Goal: Transaction & Acquisition: Purchase product/service

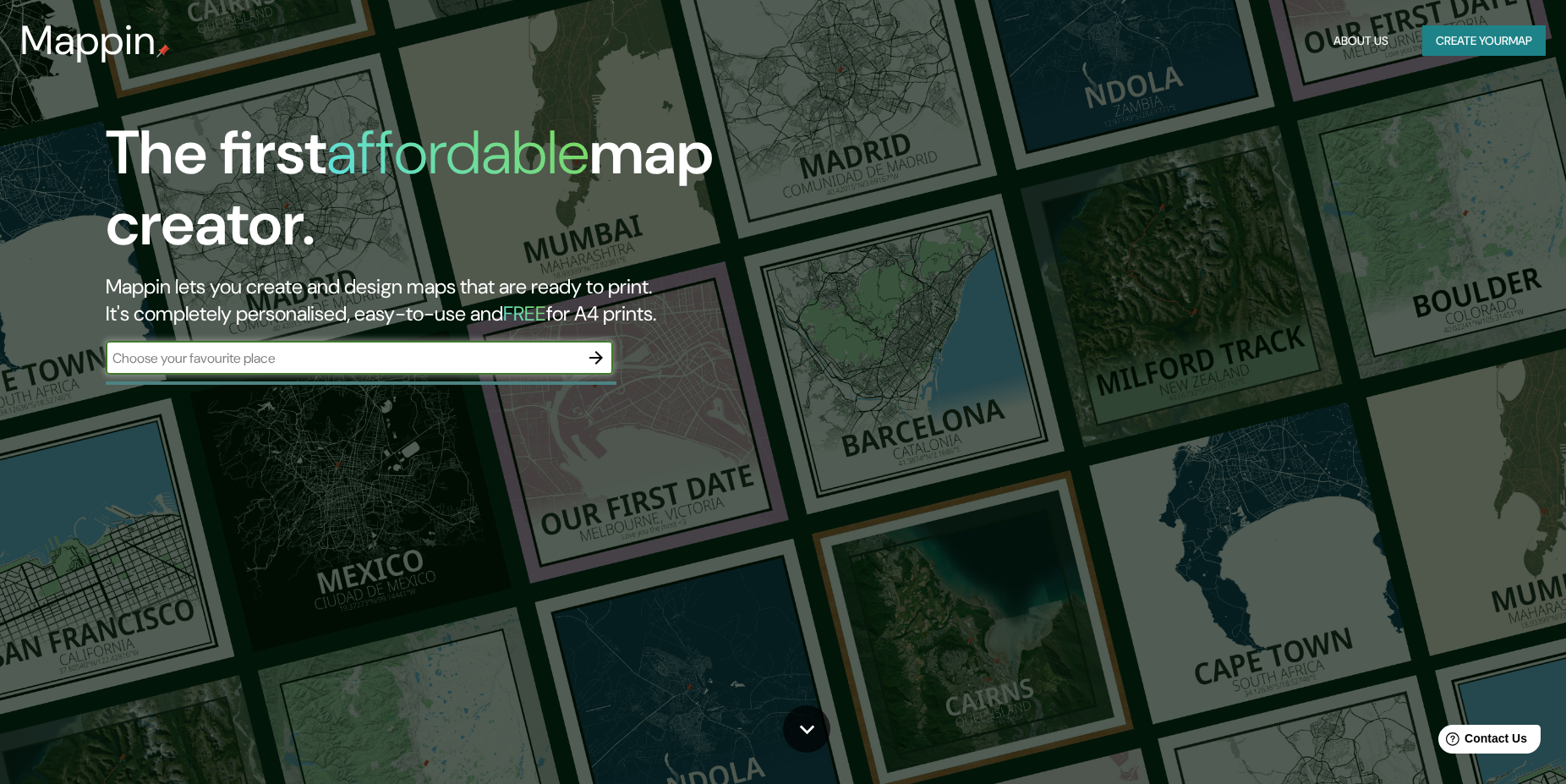
click at [593, 355] on icon "button" at bounding box center [596, 358] width 21 height 21
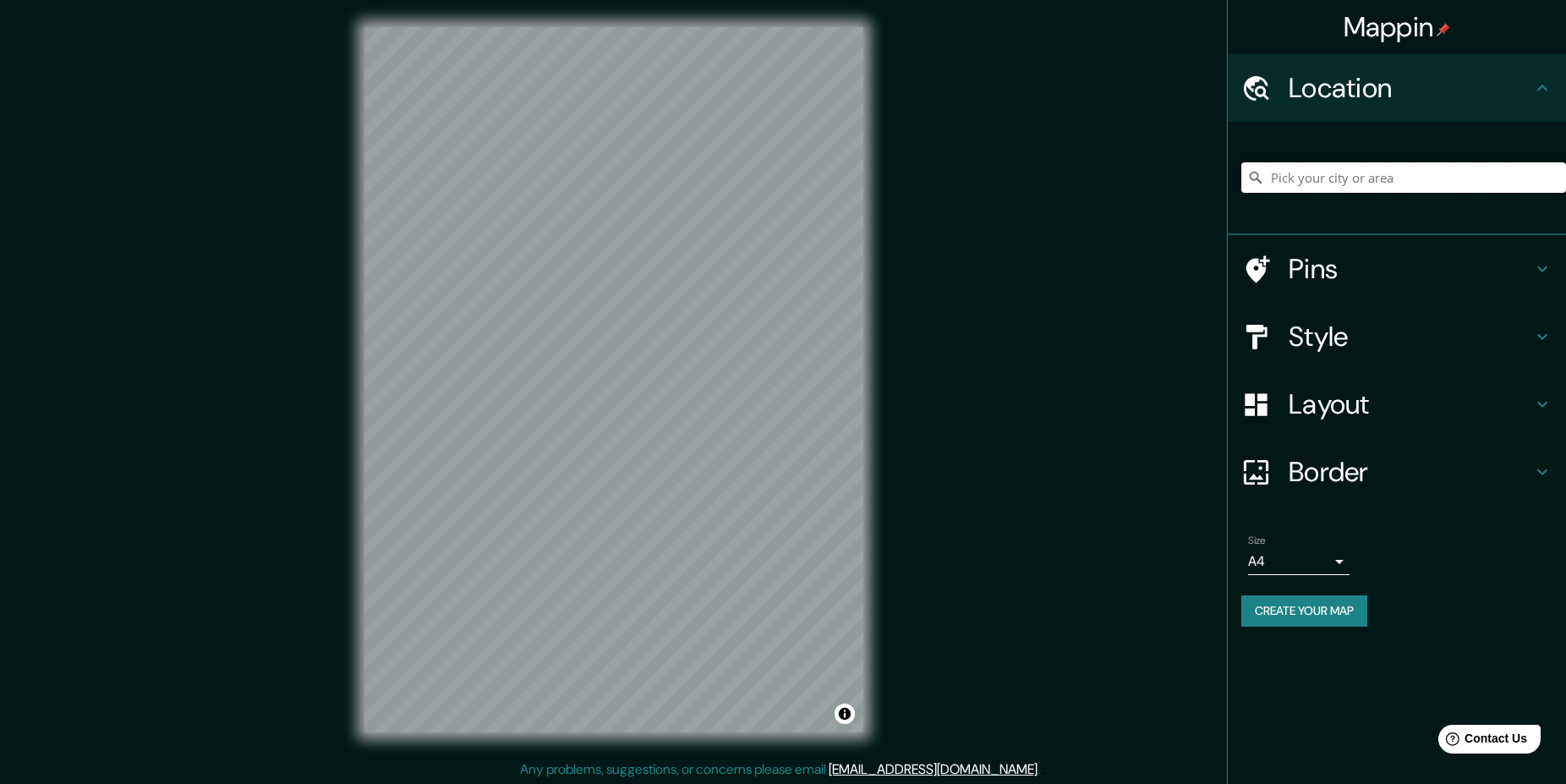
click at [1327, 172] on input "Pick your city or area" at bounding box center [1404, 177] width 324 height 30
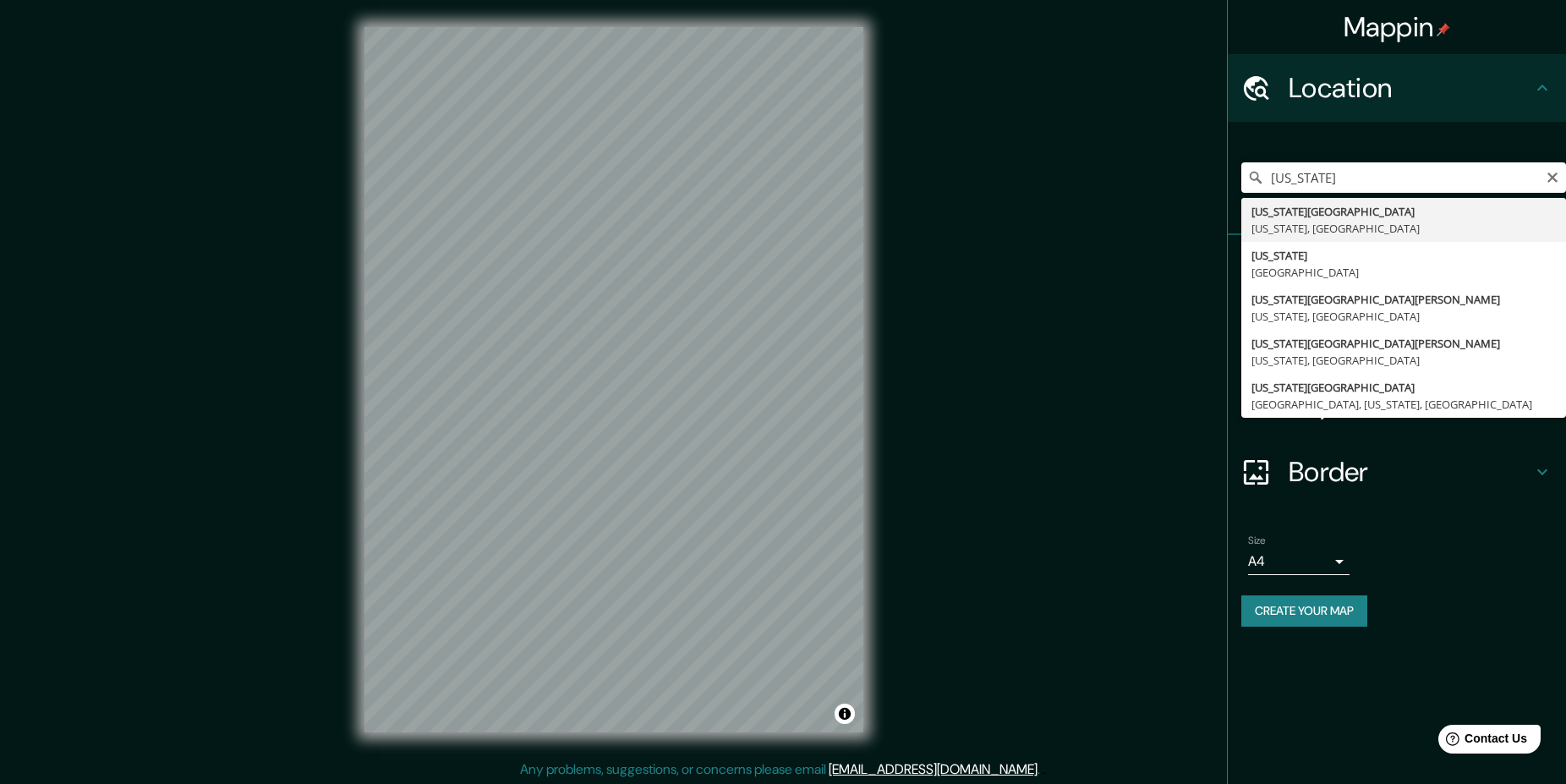
type input "[US_STATE][GEOGRAPHIC_DATA], [US_STATE], [GEOGRAPHIC_DATA]"
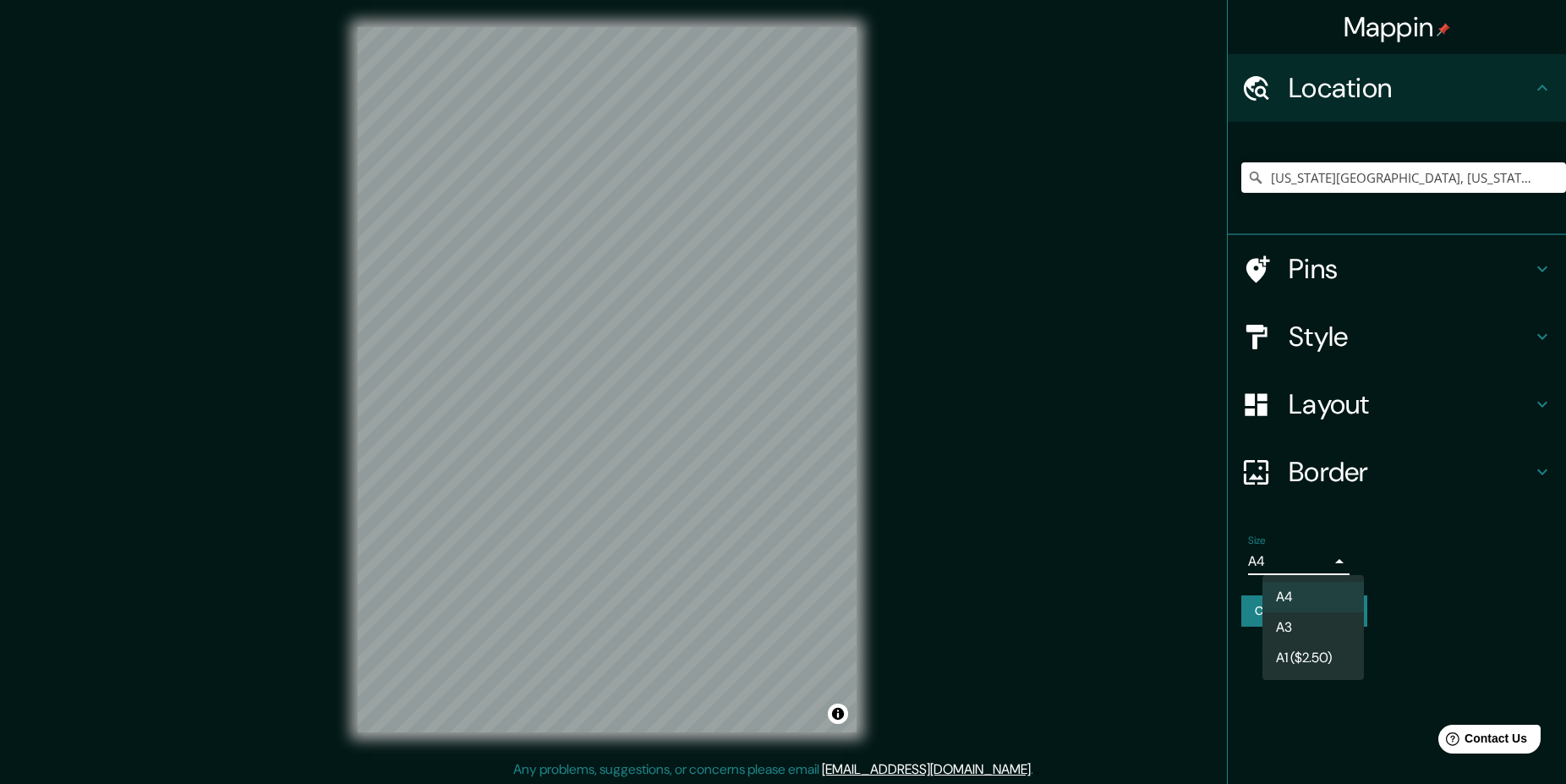
click at [1320, 561] on body "Mappin Location [US_STATE][GEOGRAPHIC_DATA], [US_STATE], [GEOGRAPHIC_DATA] Pins…" at bounding box center [783, 392] width 1566 height 784
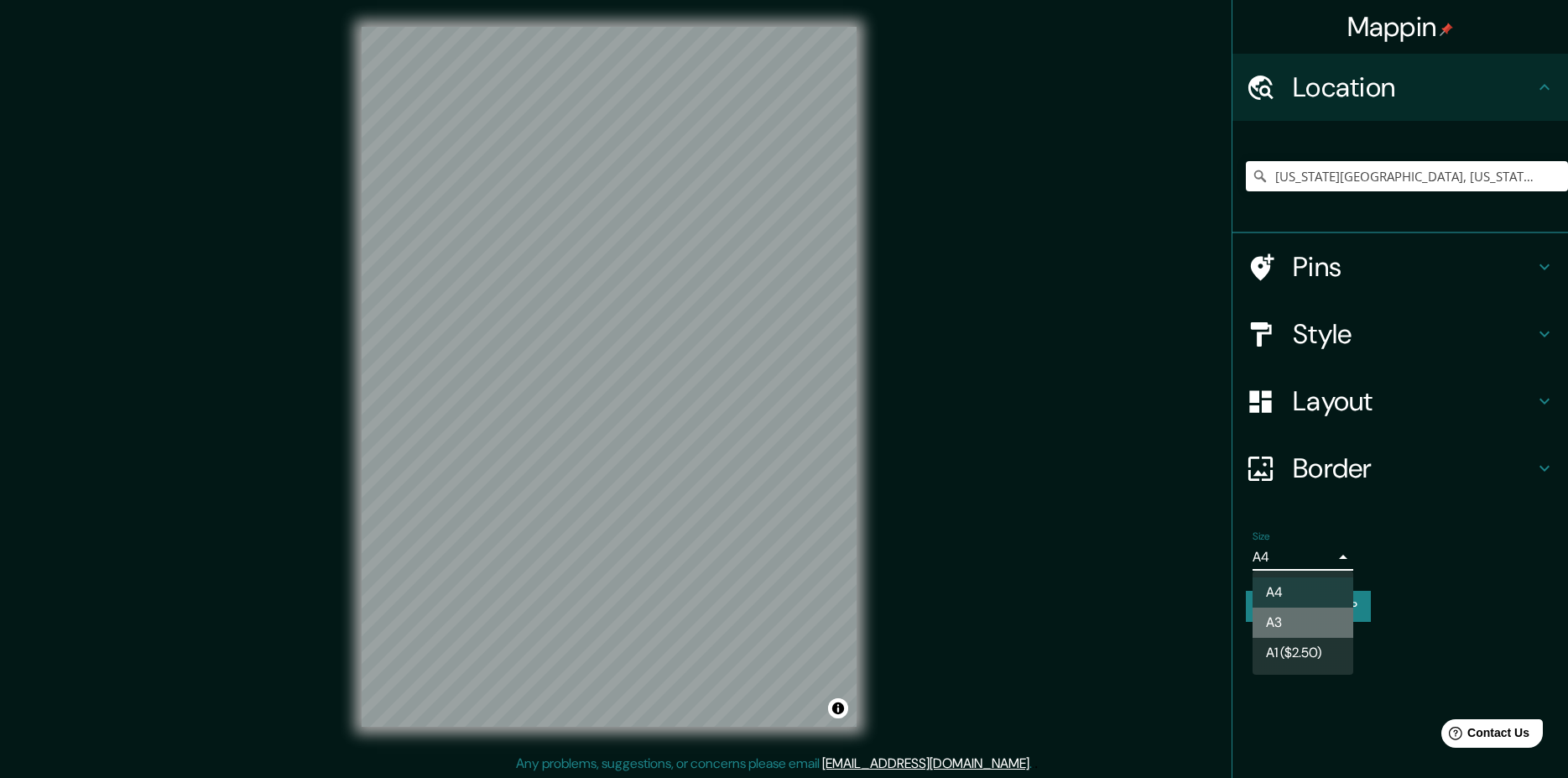
click at [1281, 617] on li "A3" at bounding box center [1303, 622] width 101 height 30
type input "a4"
click at [1280, 566] on body "Mappin Location [US_STATE][GEOGRAPHIC_DATA], [US_STATE], [GEOGRAPHIC_DATA] Pins…" at bounding box center [784, 389] width 1568 height 778
click at [1440, 530] on div at bounding box center [784, 389] width 1568 height 778
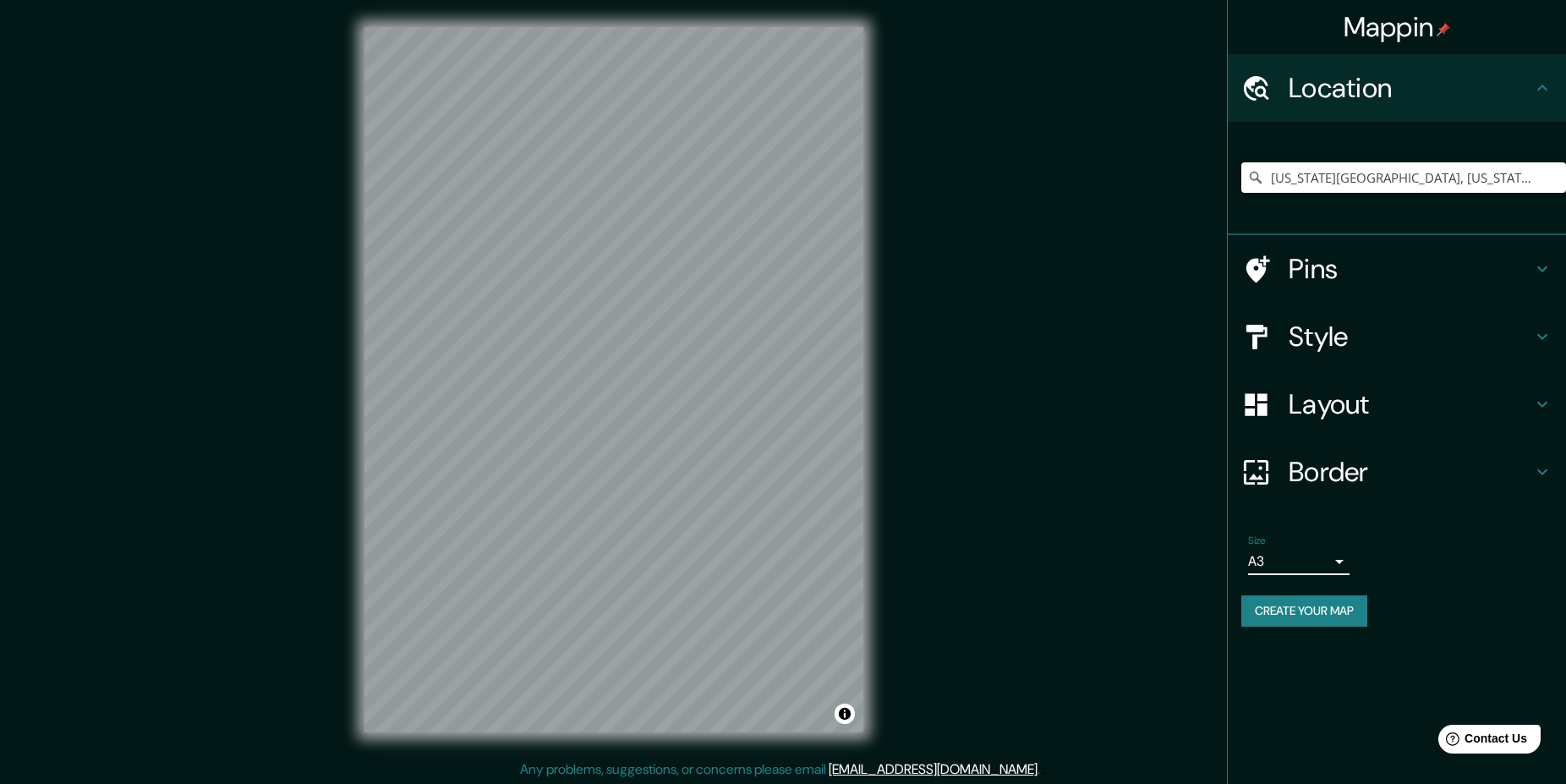
click at [1336, 610] on button "Create your map" at bounding box center [1305, 611] width 126 height 31
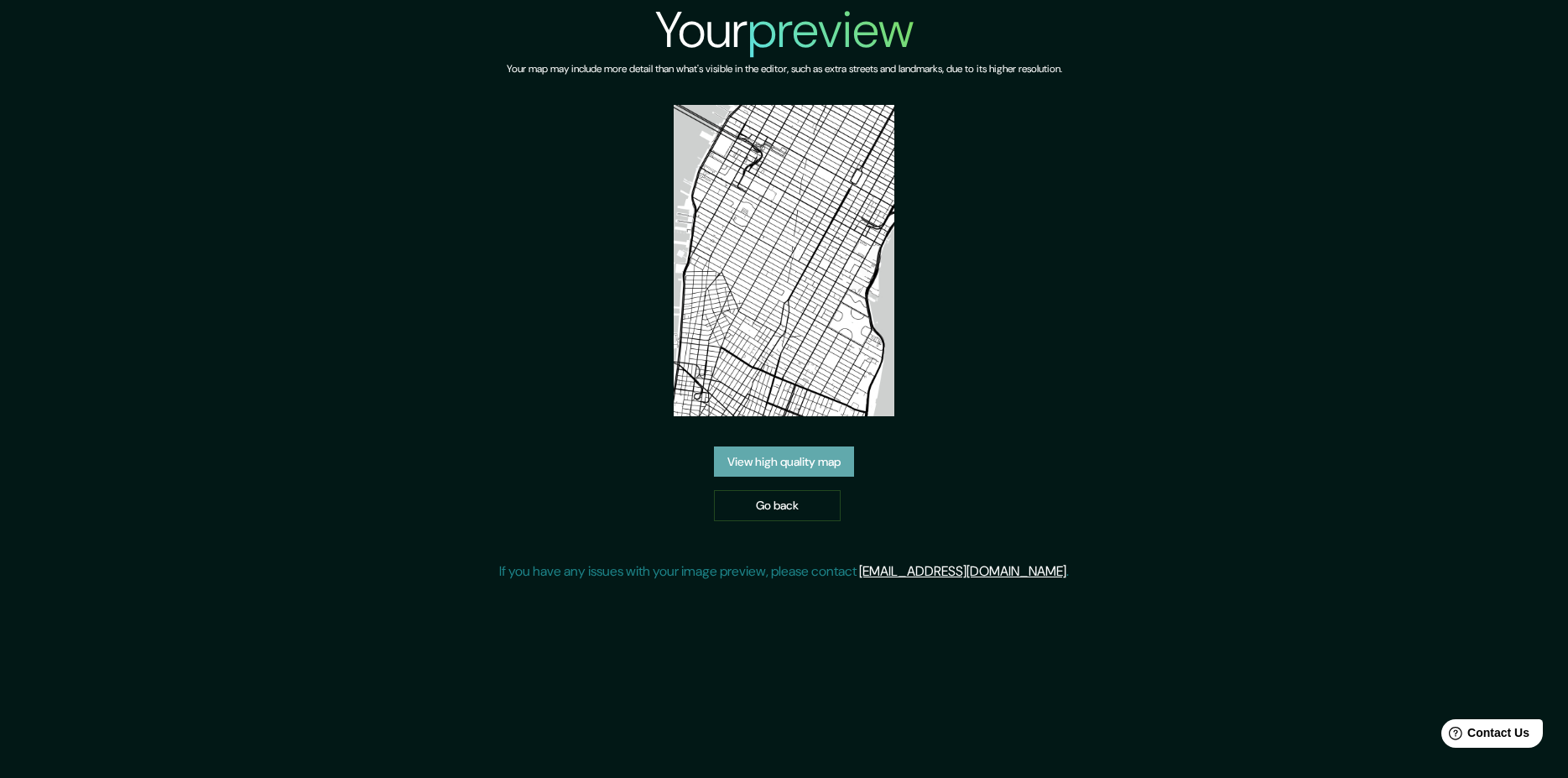
click at [795, 458] on link "View high quality map" at bounding box center [784, 461] width 140 height 31
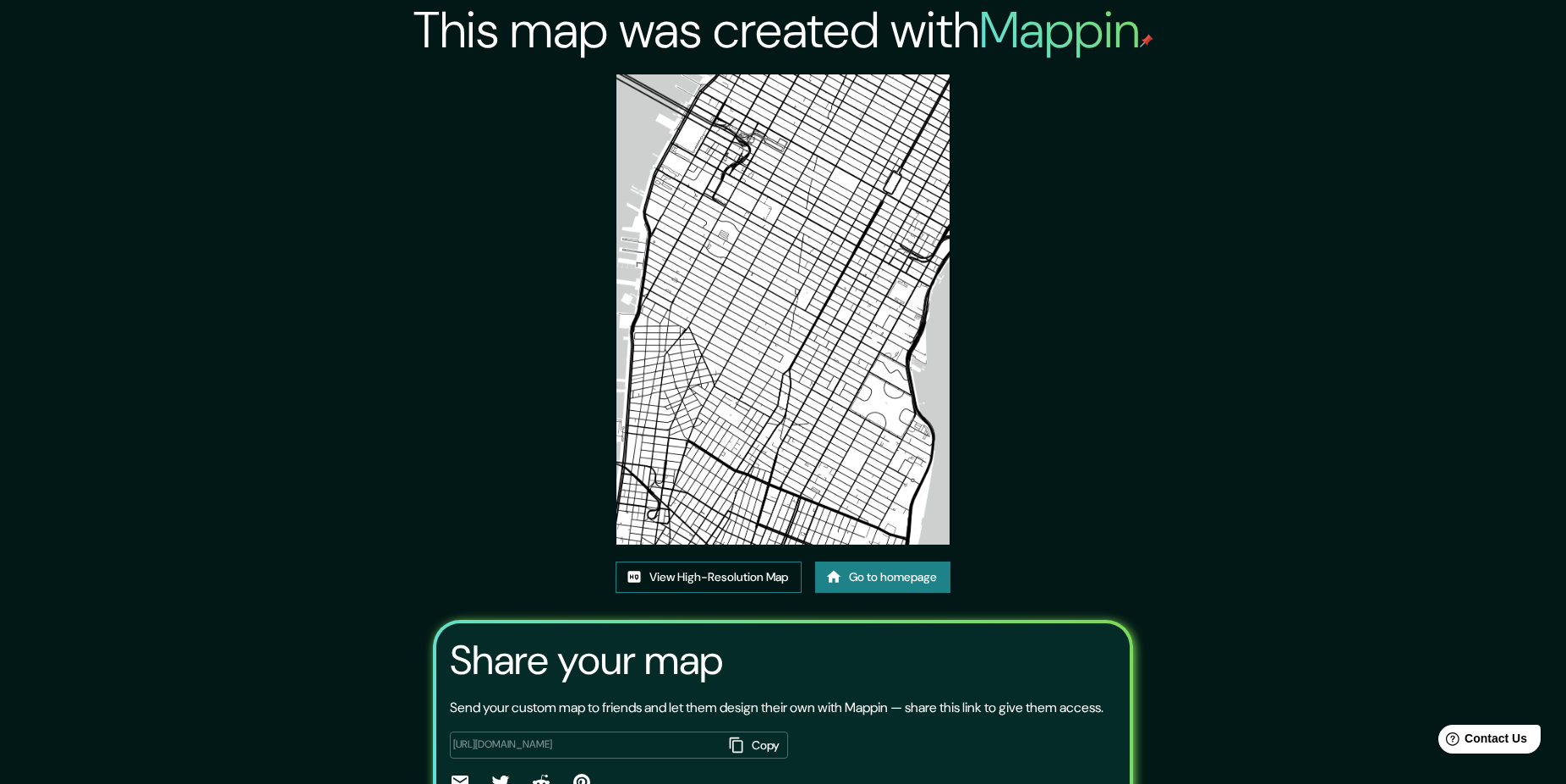
click at [664, 577] on link "View High-Resolution Map" at bounding box center [709, 577] width 186 height 31
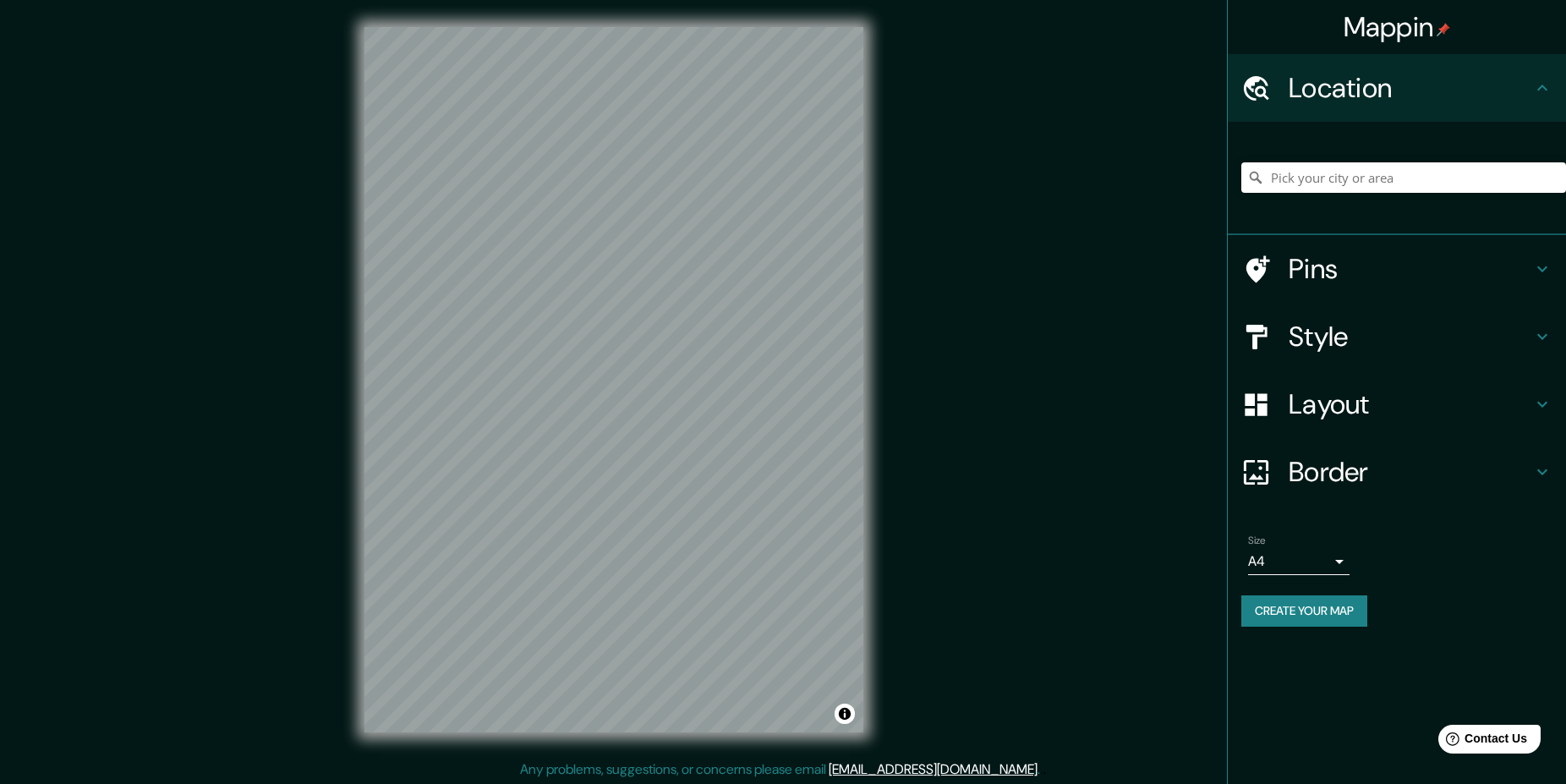
click at [1321, 343] on h4 "Style" at bounding box center [1411, 336] width 243 height 34
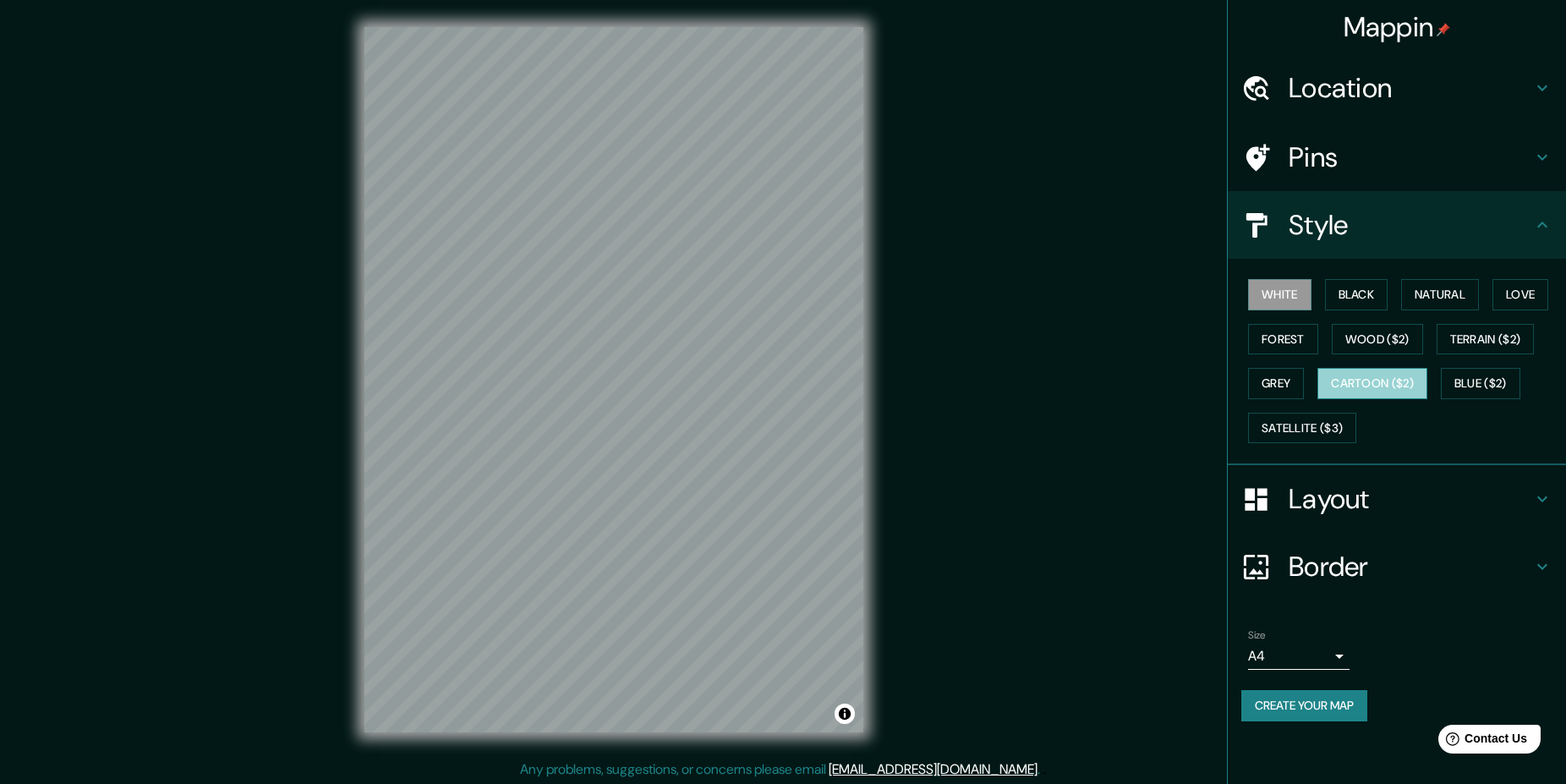
click at [1346, 380] on button "Cartoon ($2)" at bounding box center [1372, 383] width 110 height 31
click at [1294, 418] on button "Satellite ($3)" at bounding box center [1302, 428] width 108 height 31
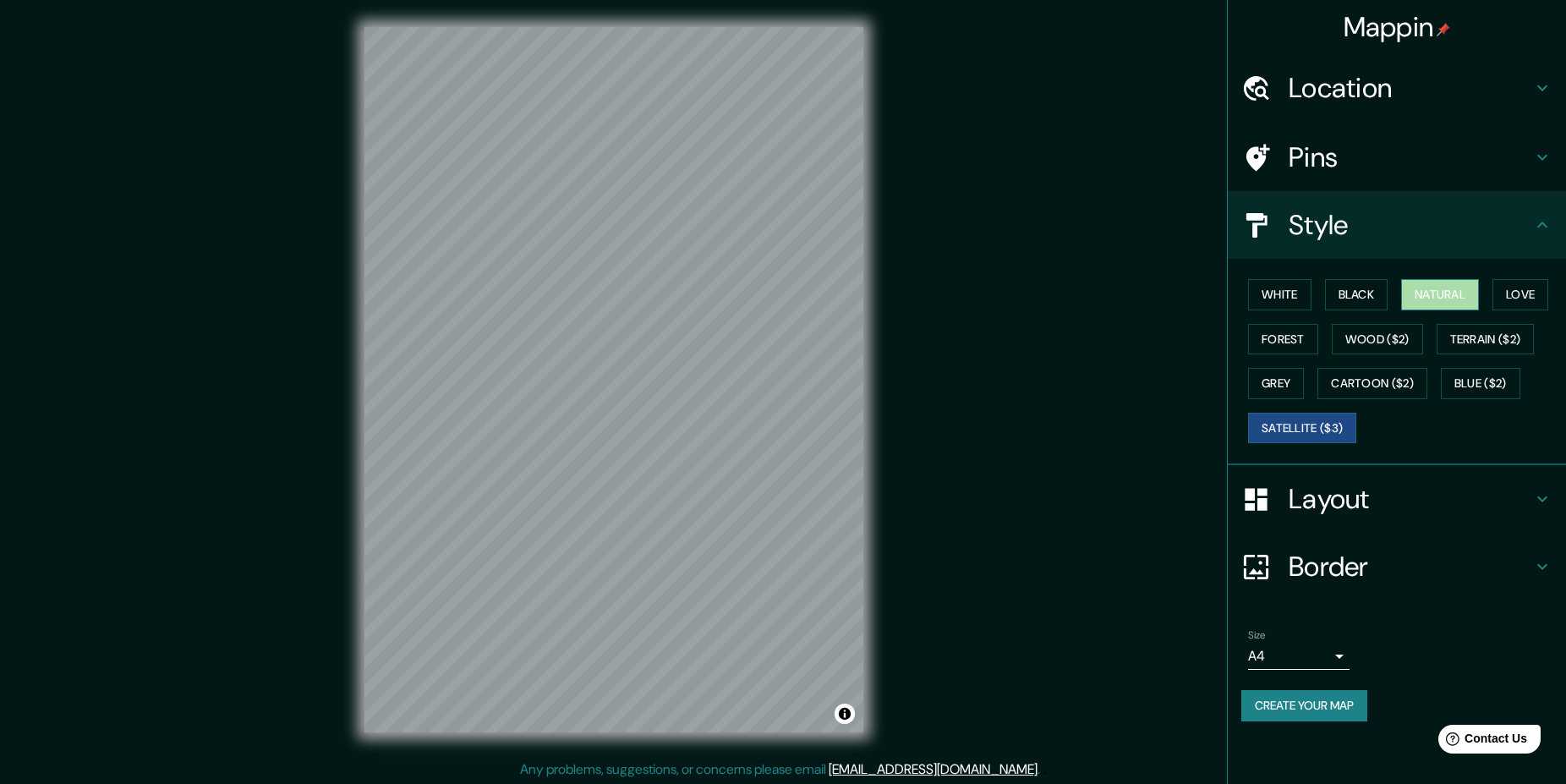
click at [1448, 289] on button "Natural" at bounding box center [1440, 294] width 78 height 31
click at [1524, 292] on button "Love" at bounding box center [1520, 294] width 56 height 31
click at [1456, 294] on button "Natural" at bounding box center [1440, 294] width 78 height 31
